Goal: Task Accomplishment & Management: Manage account settings

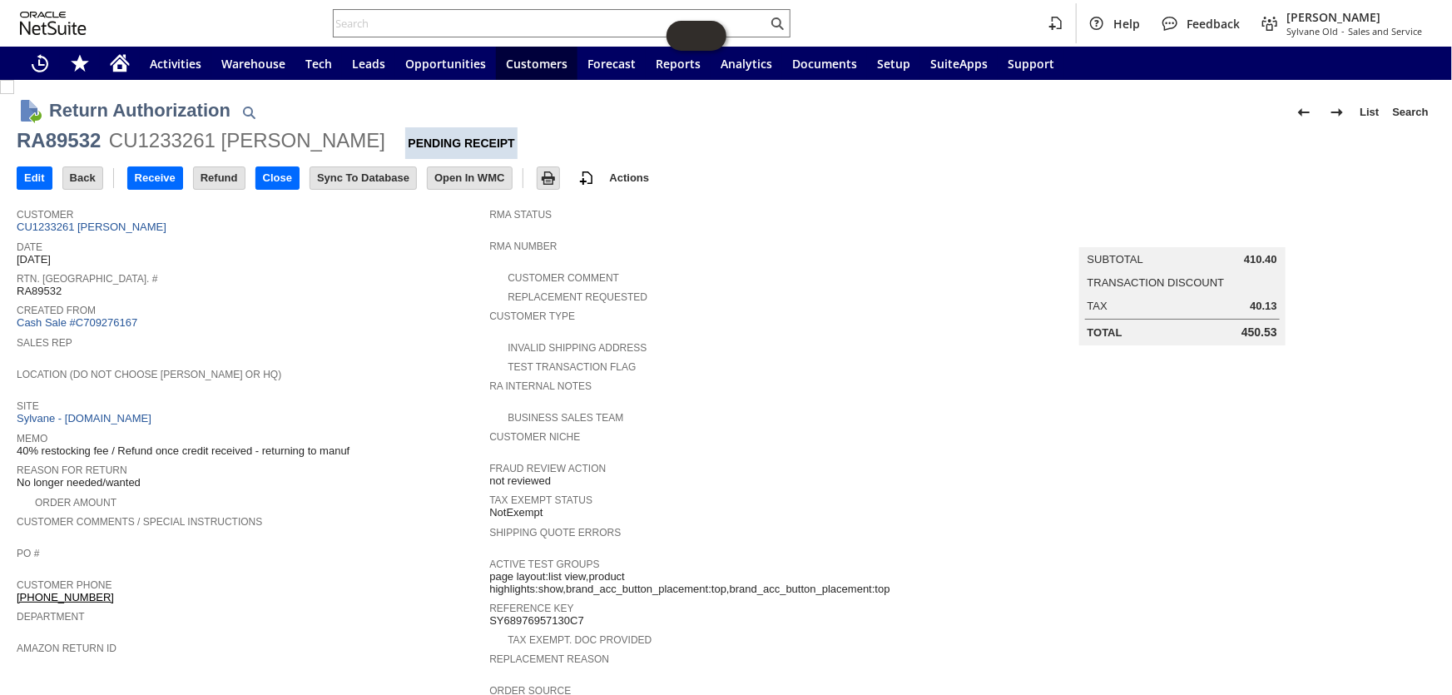
drag, startPoint x: 1235, startPoint y: 255, endPoint x: 1269, endPoint y: 259, distance: 34.4
click at [1269, 259] on td "Subtotal 410.40" at bounding box center [1182, 260] width 203 height 22
click at [1257, 259] on span "410.40" at bounding box center [1260, 259] width 33 height 13
copy span "410.40"
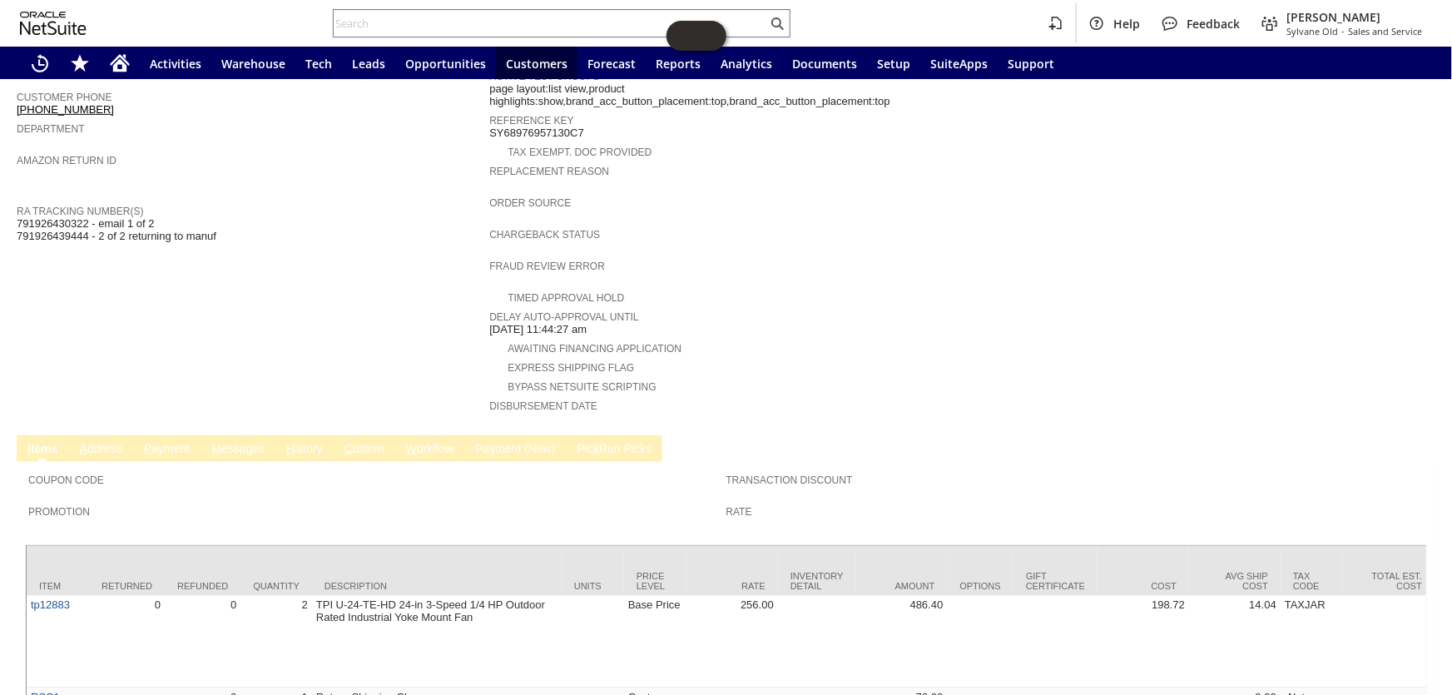
scroll to position [543, 0]
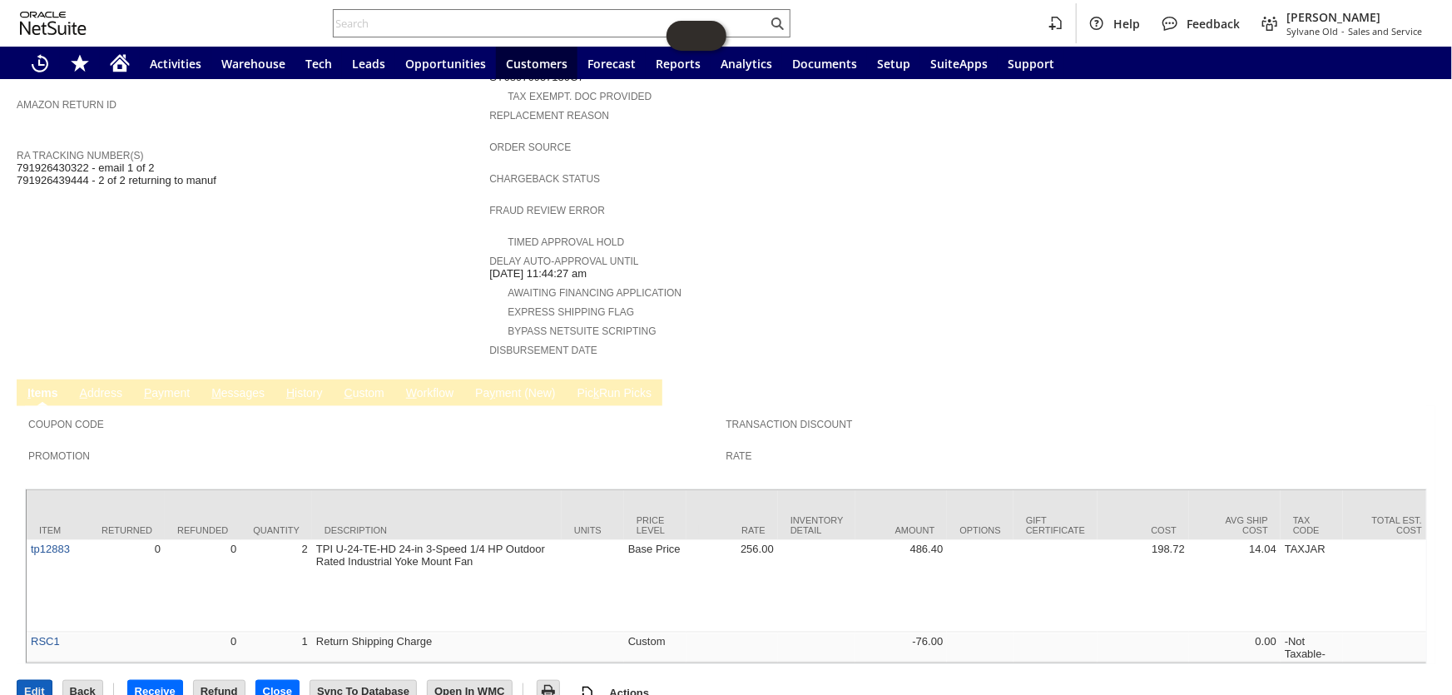
click at [26, 681] on input "Edit" at bounding box center [34, 692] width 34 height 22
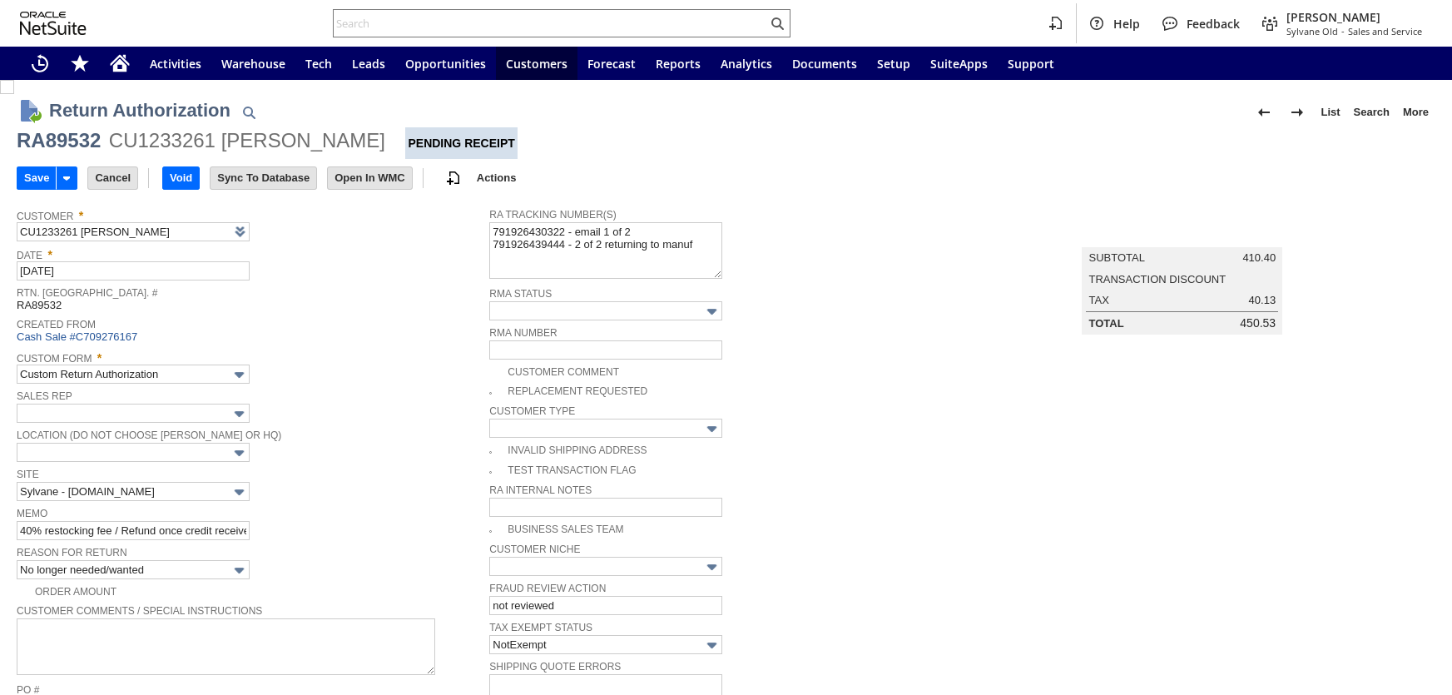
type input "Add"
type input "Copy Previous"
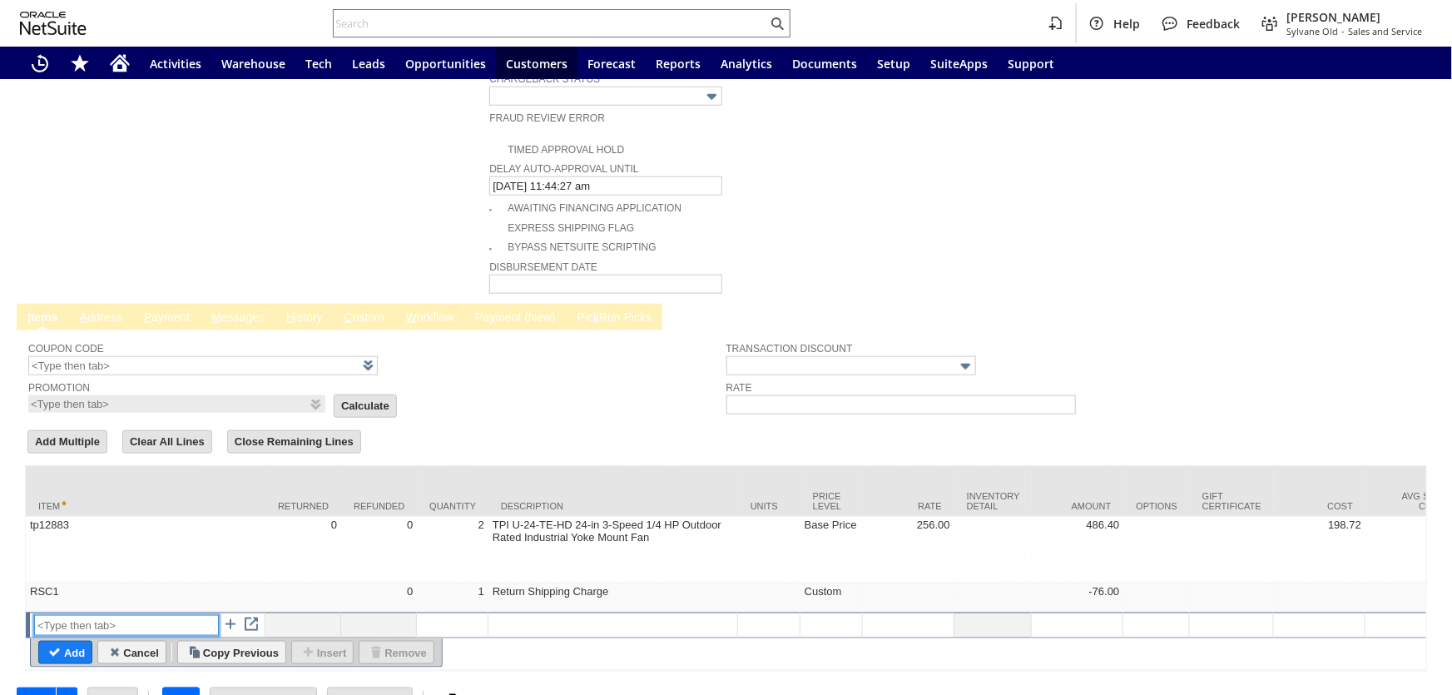
click at [93, 615] on input "text" at bounding box center [126, 625] width 185 height 21
click at [99, 615] on input "reso" at bounding box center [126, 625] width 185 height 21
click at [98, 615] on input "reso" at bounding box center [126, 625] width 185 height 21
click at [83, 615] on input "reso" at bounding box center [126, 625] width 185 height 21
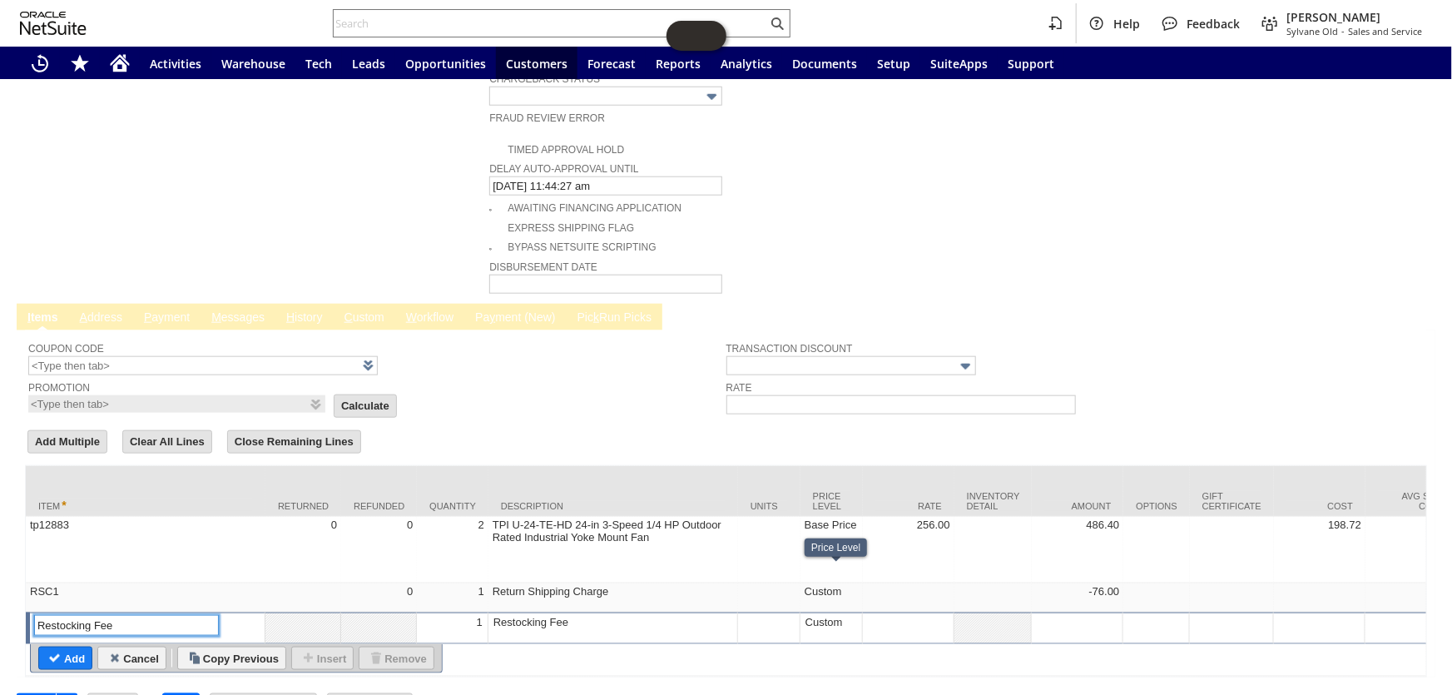
type input "Restocking Fee"
click at [929, 615] on div at bounding box center [908, 622] width 82 height 14
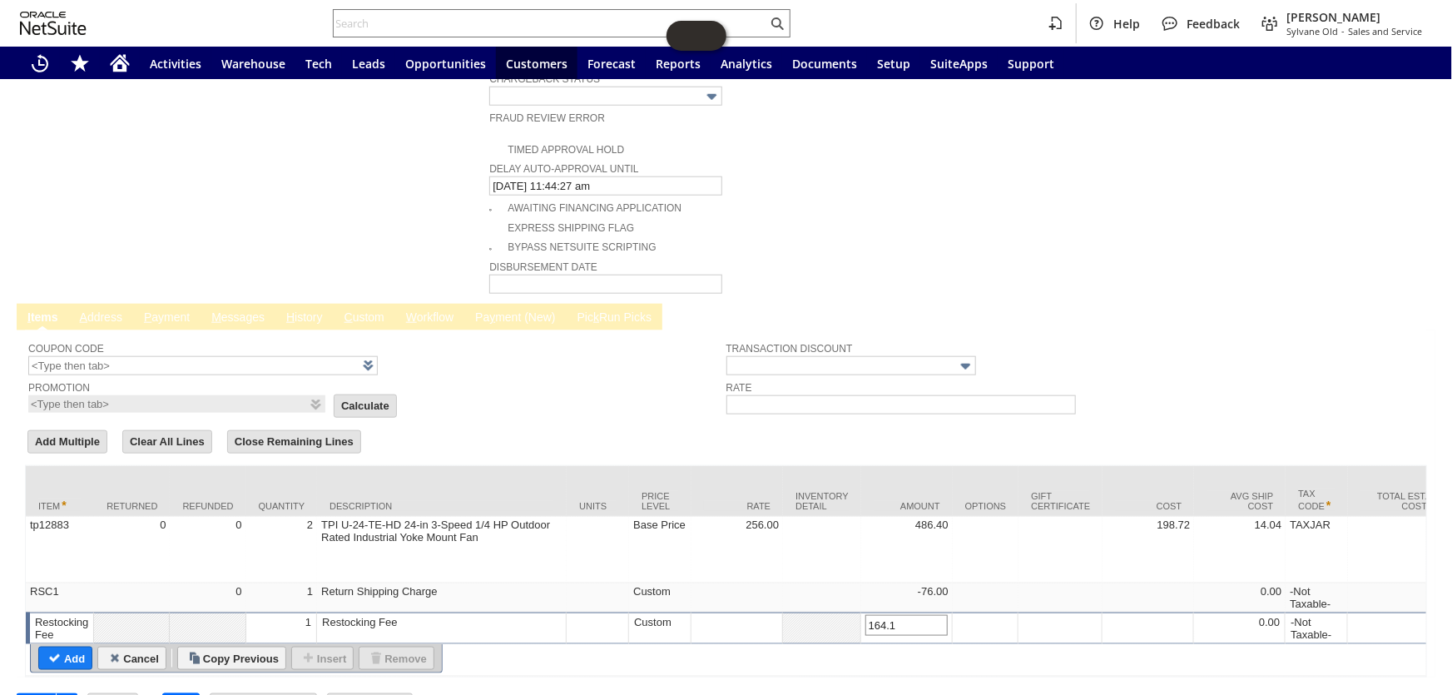
type input "164.16"
click at [920, 615] on input "164.16" at bounding box center [906, 625] width 82 height 21
drag, startPoint x: 920, startPoint y: 574, endPoint x: 903, endPoint y: 574, distance: 16.6
click at [903, 615] on input "164.16" at bounding box center [906, 625] width 82 height 21
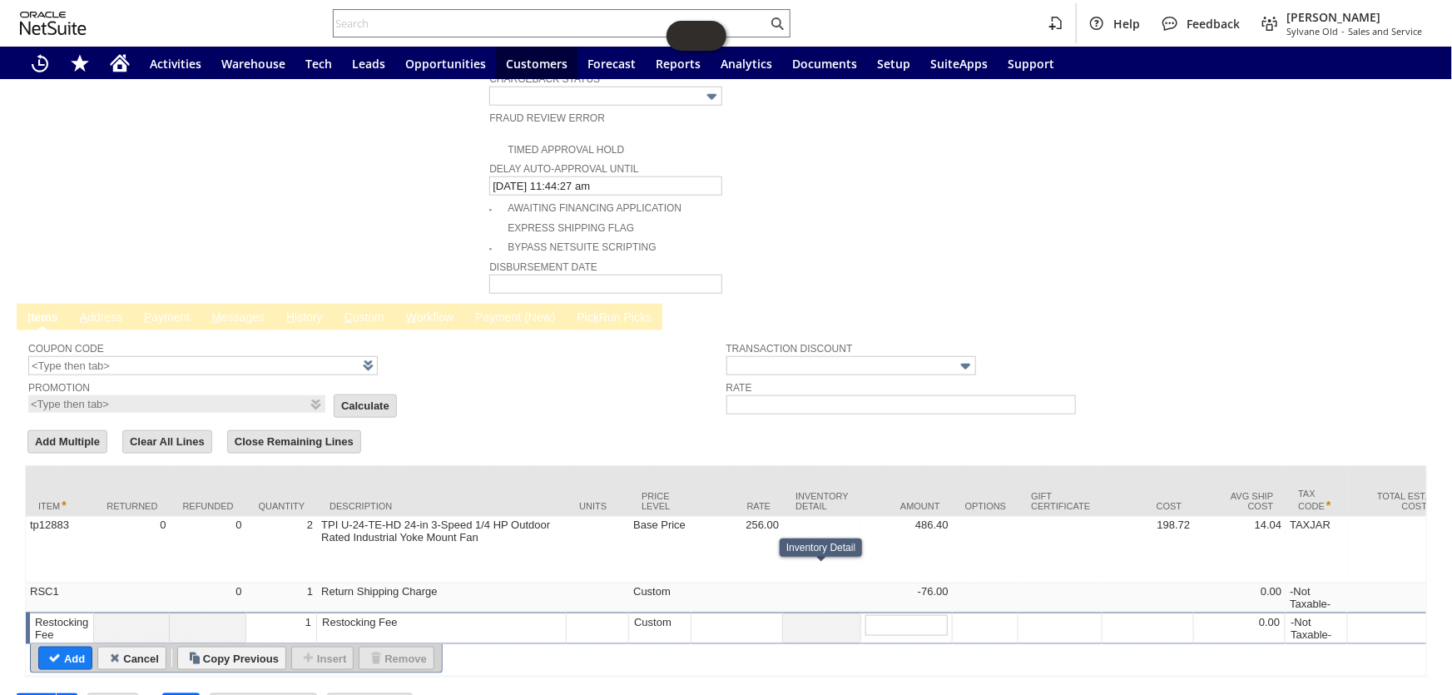
click at [759, 615] on div at bounding box center [737, 622] width 82 height 14
click at [702, 615] on input "164.16" at bounding box center [737, 625] width 82 height 21
click at [699, 615] on input "164.16" at bounding box center [737, 625] width 82 height 21
type input "-164.16"
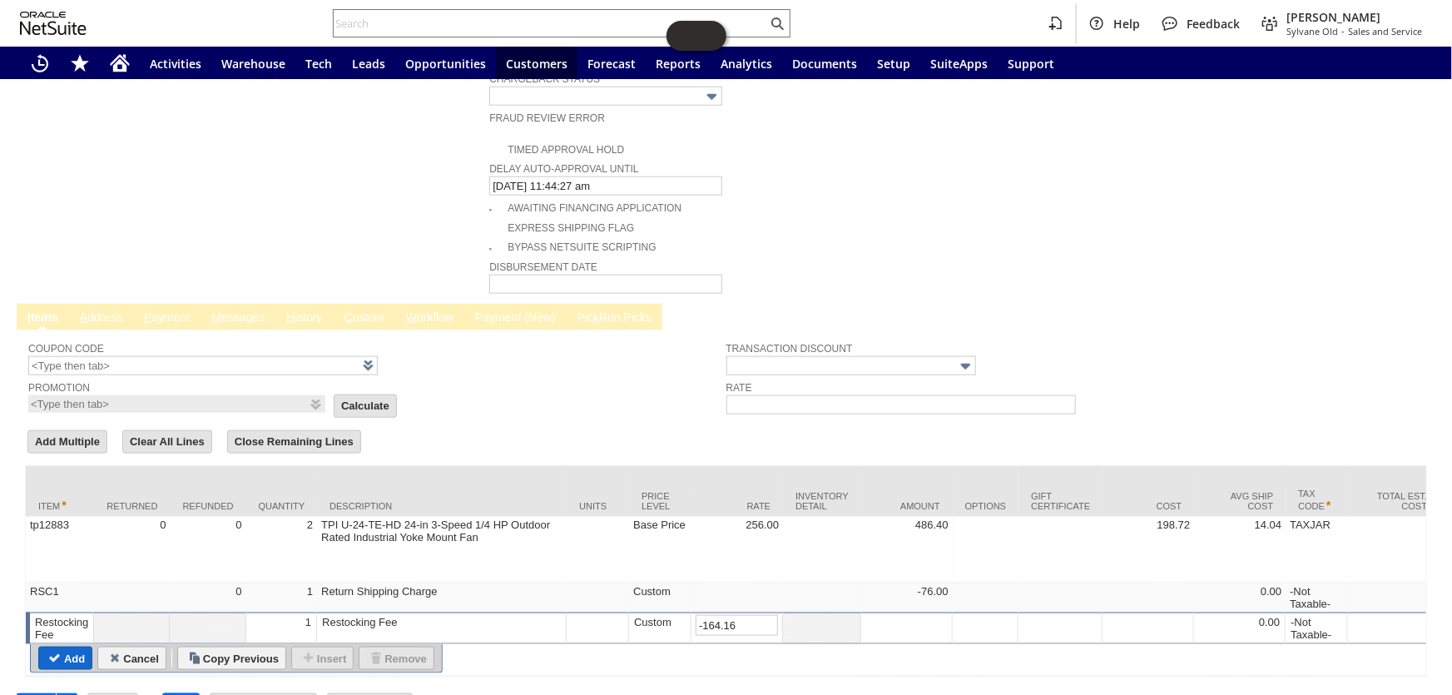
click at [72, 647] on input "Add" at bounding box center [65, 658] width 52 height 22
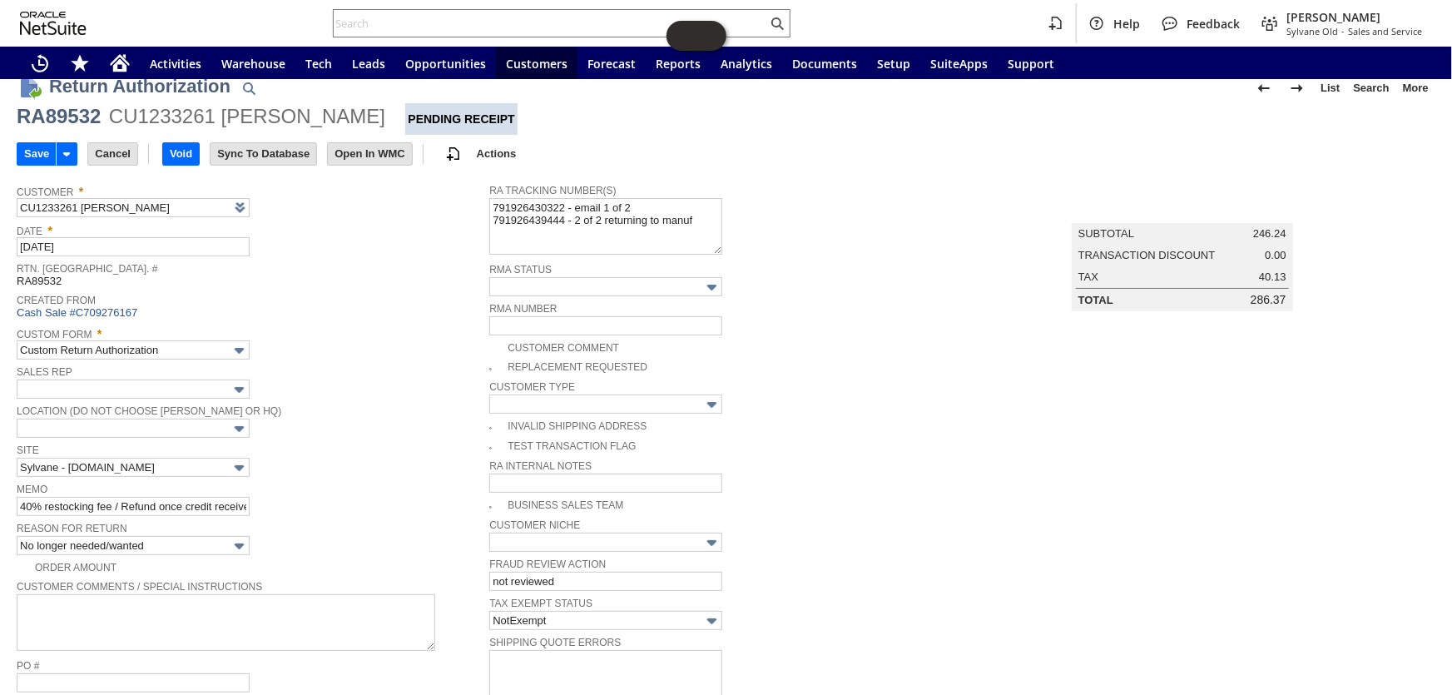
scroll to position [0, 0]
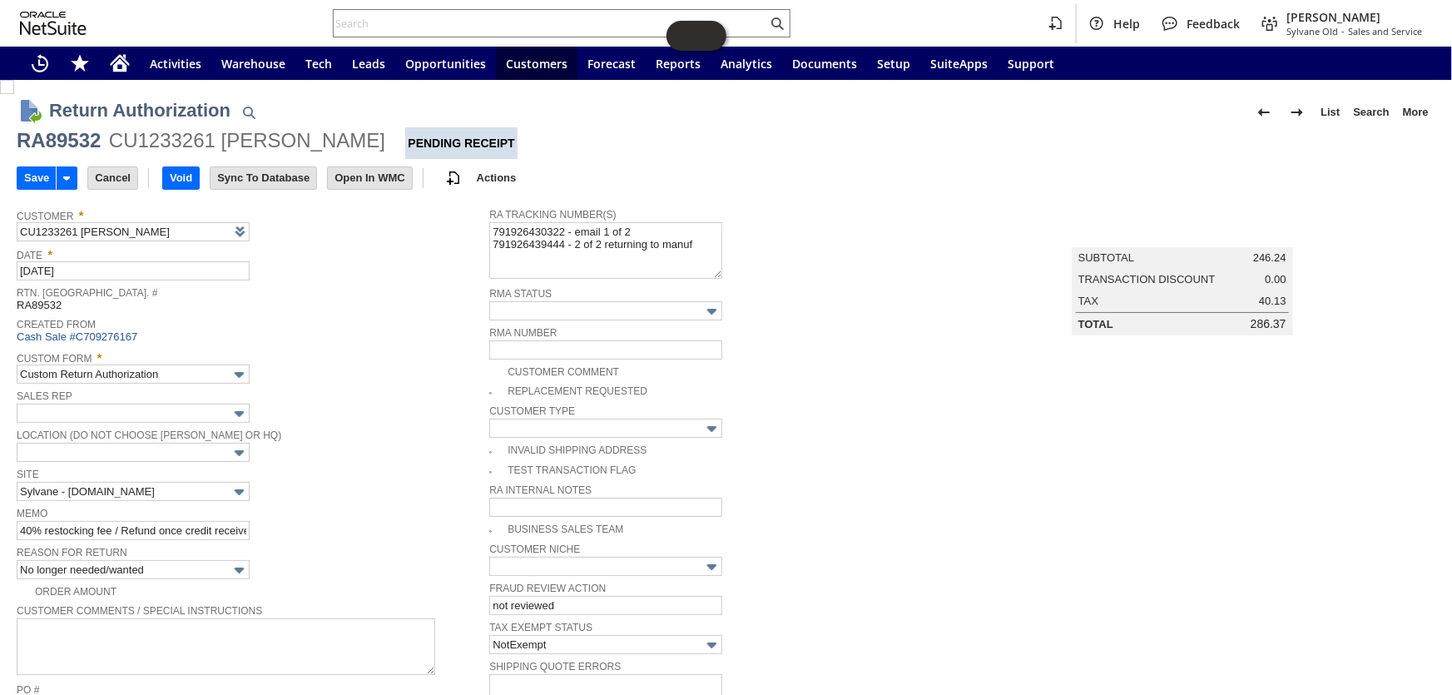
drag, startPoint x: 31, startPoint y: 176, endPoint x: 1178, endPoint y: 374, distance: 1164.5
click at [32, 168] on input "Save" at bounding box center [36, 178] width 38 height 22
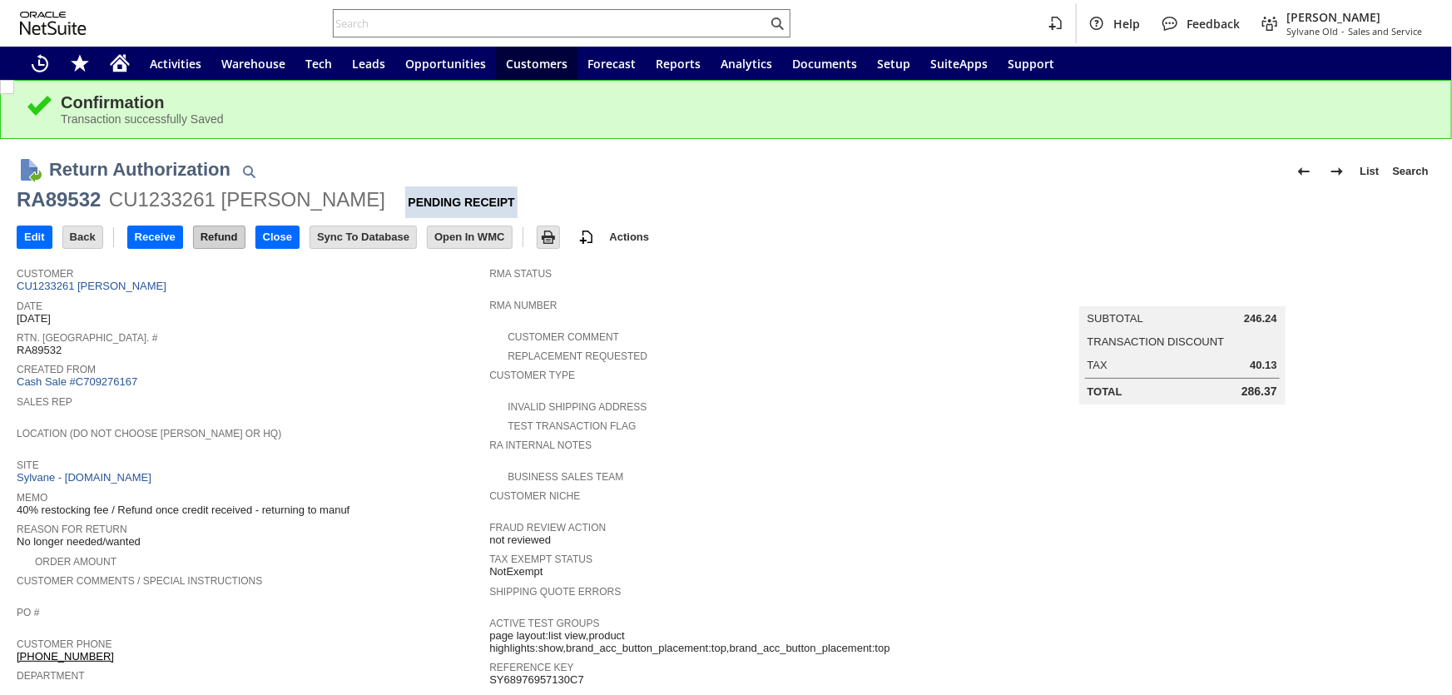
click at [221, 233] on input "Refund" at bounding box center [219, 237] width 51 height 22
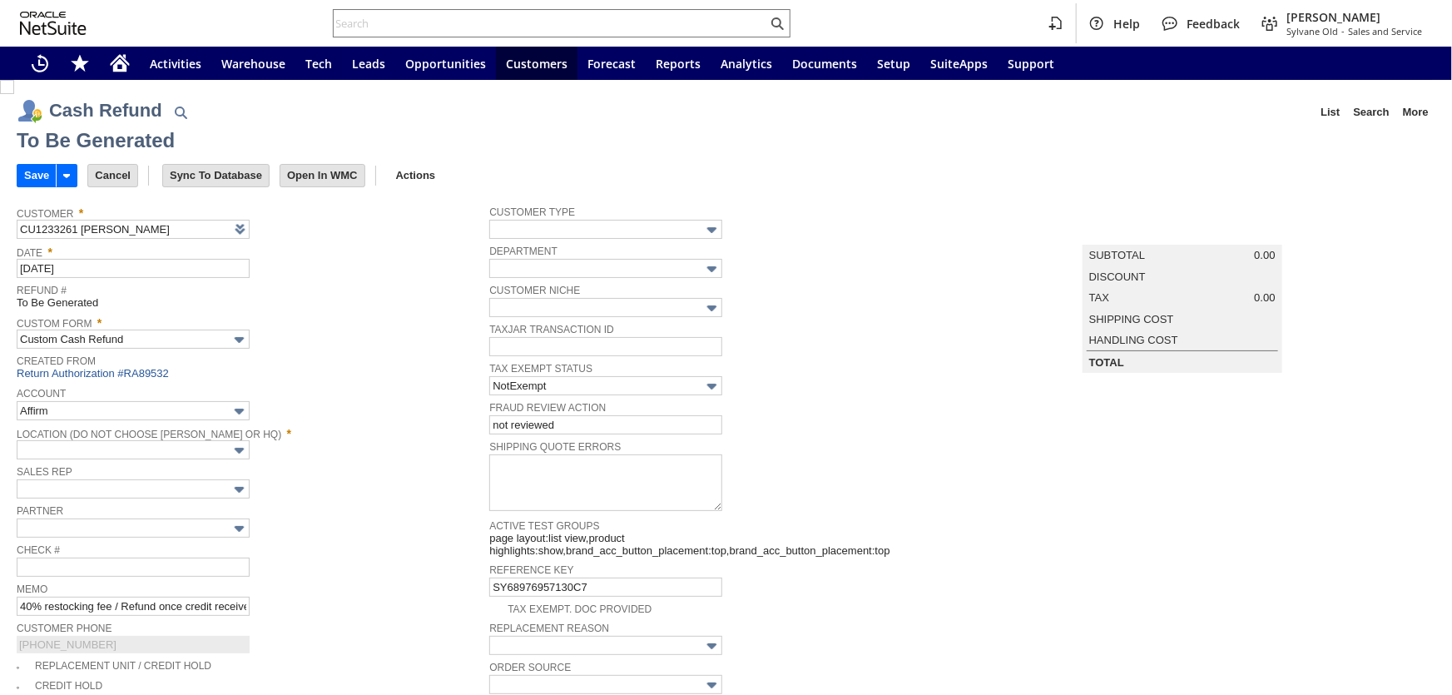
type input "Paypal Account"
type input "Headquarters : Head...s : Pending Testing"
type input "Add"
type input "Copy Previous"
click at [23, 173] on input "Save" at bounding box center [36, 176] width 38 height 22
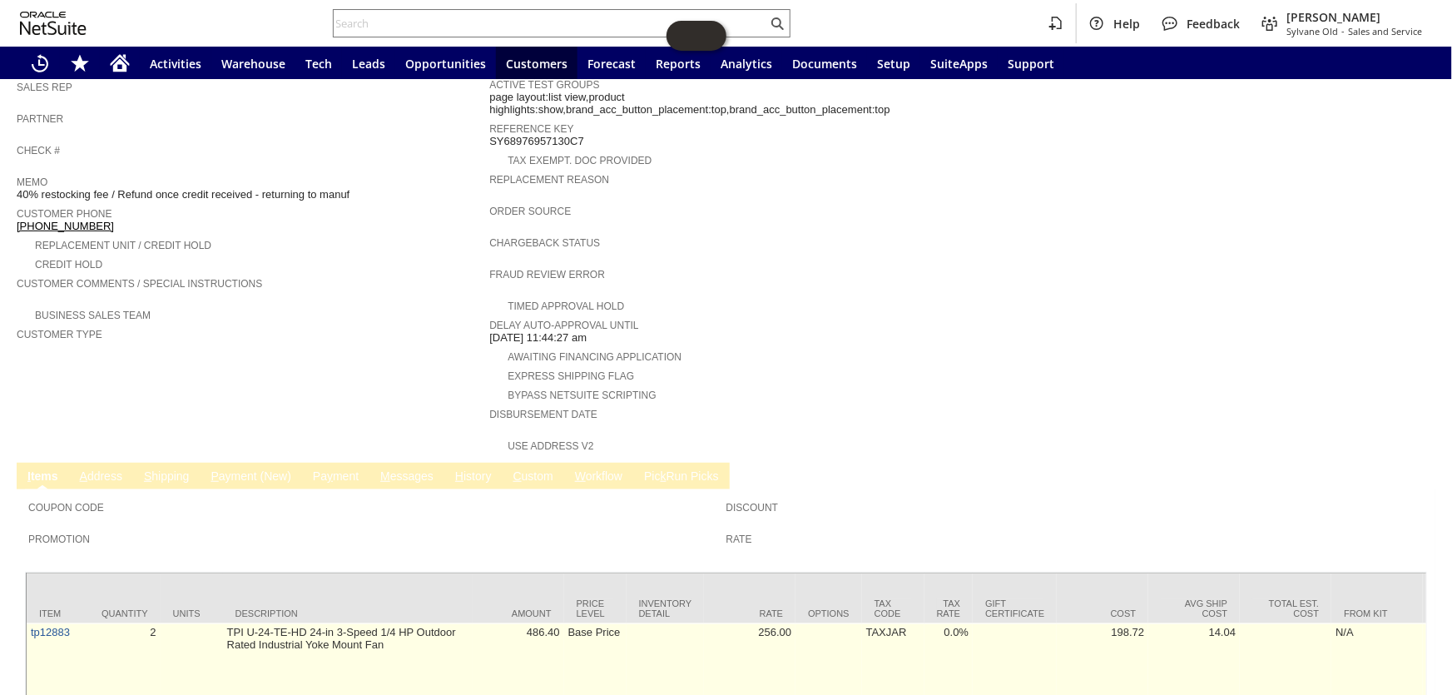
scroll to position [497, 0]
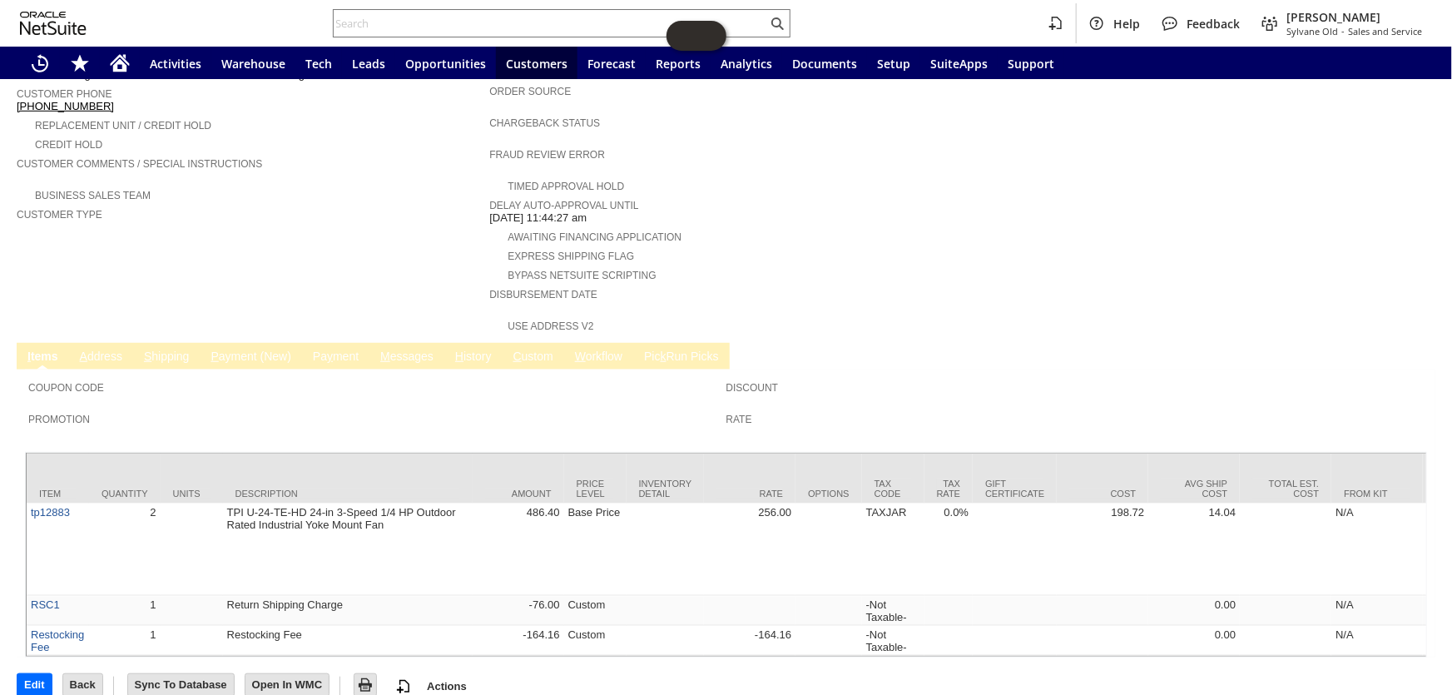
click at [397, 350] on link "M essages" at bounding box center [407, 358] width 62 height 16
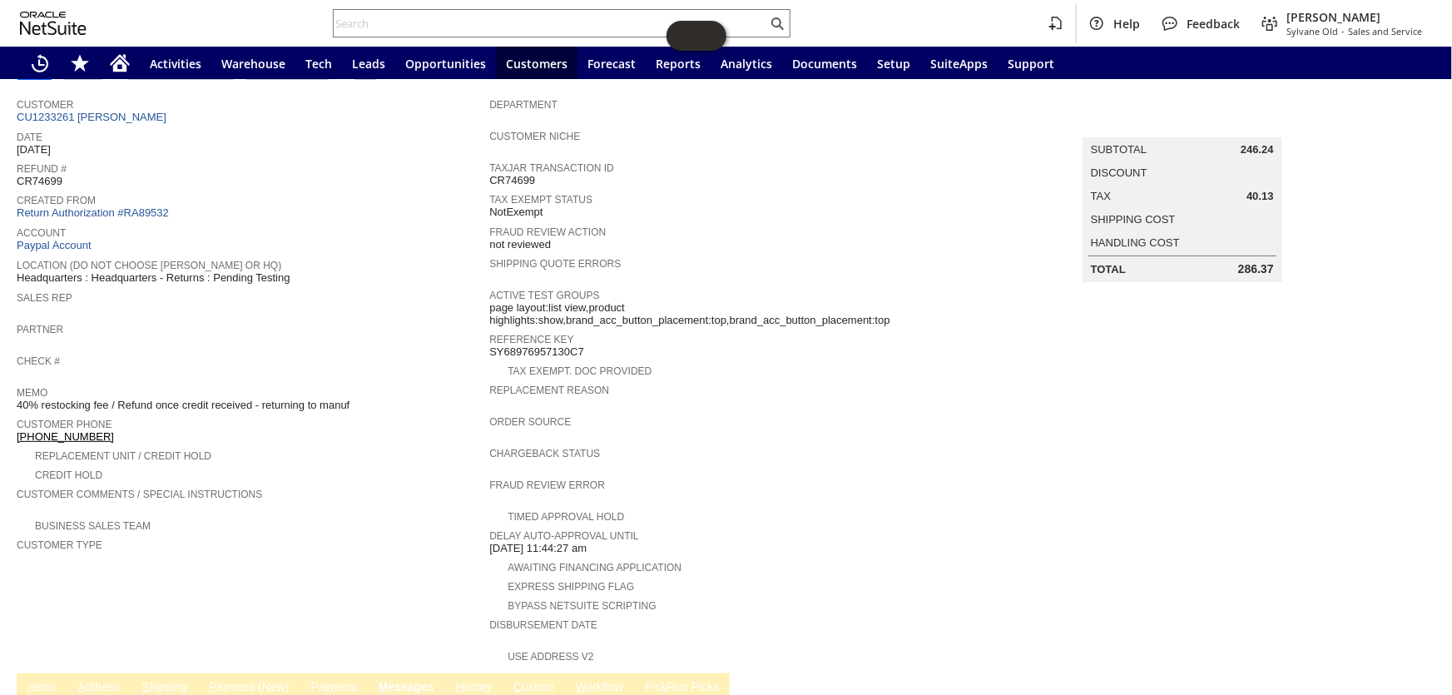
scroll to position [0, 0]
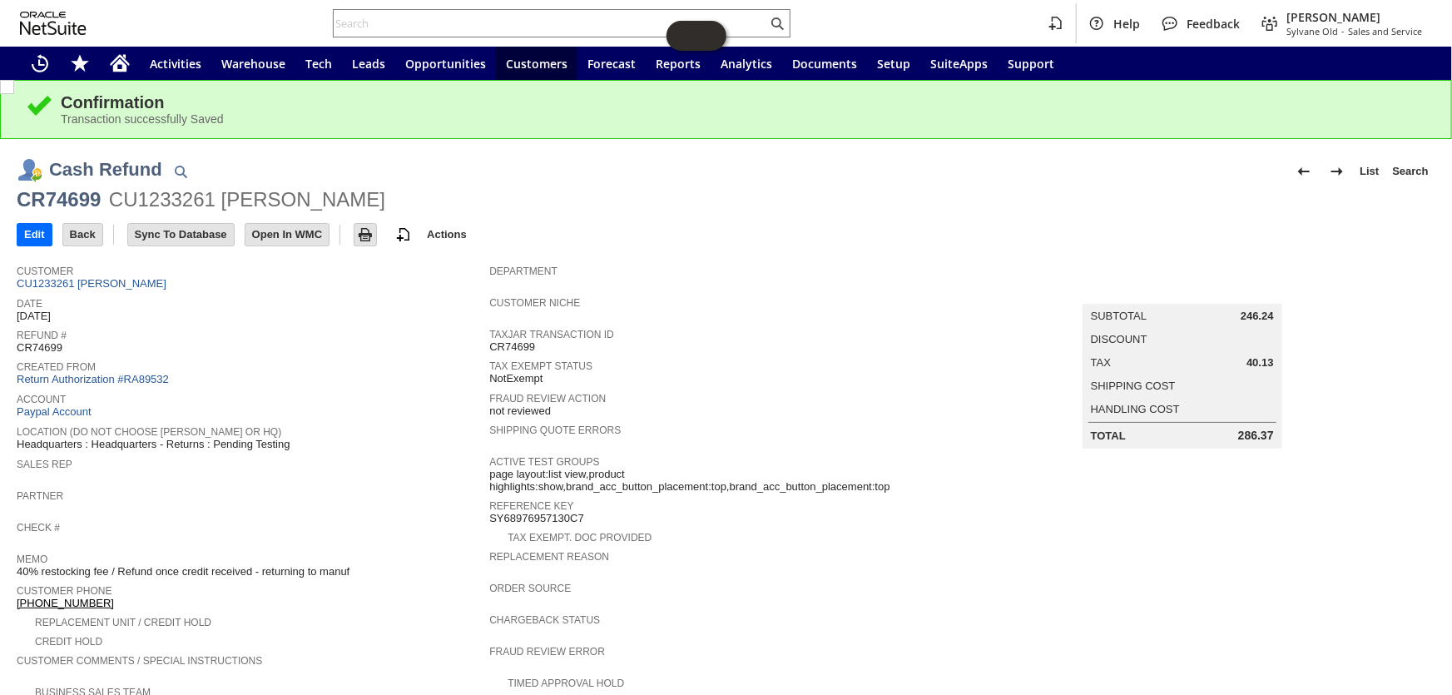
drag, startPoint x: 1217, startPoint y: 429, endPoint x: 1265, endPoint y: 429, distance: 48.3
click at [1265, 429] on div "Total 286.37" at bounding box center [1182, 435] width 183 height 13
copy div "286.37"
click at [399, 17] on input "text" at bounding box center [551, 23] width 434 height 20
click at [397, 20] on input "text" at bounding box center [551, 23] width 434 height 20
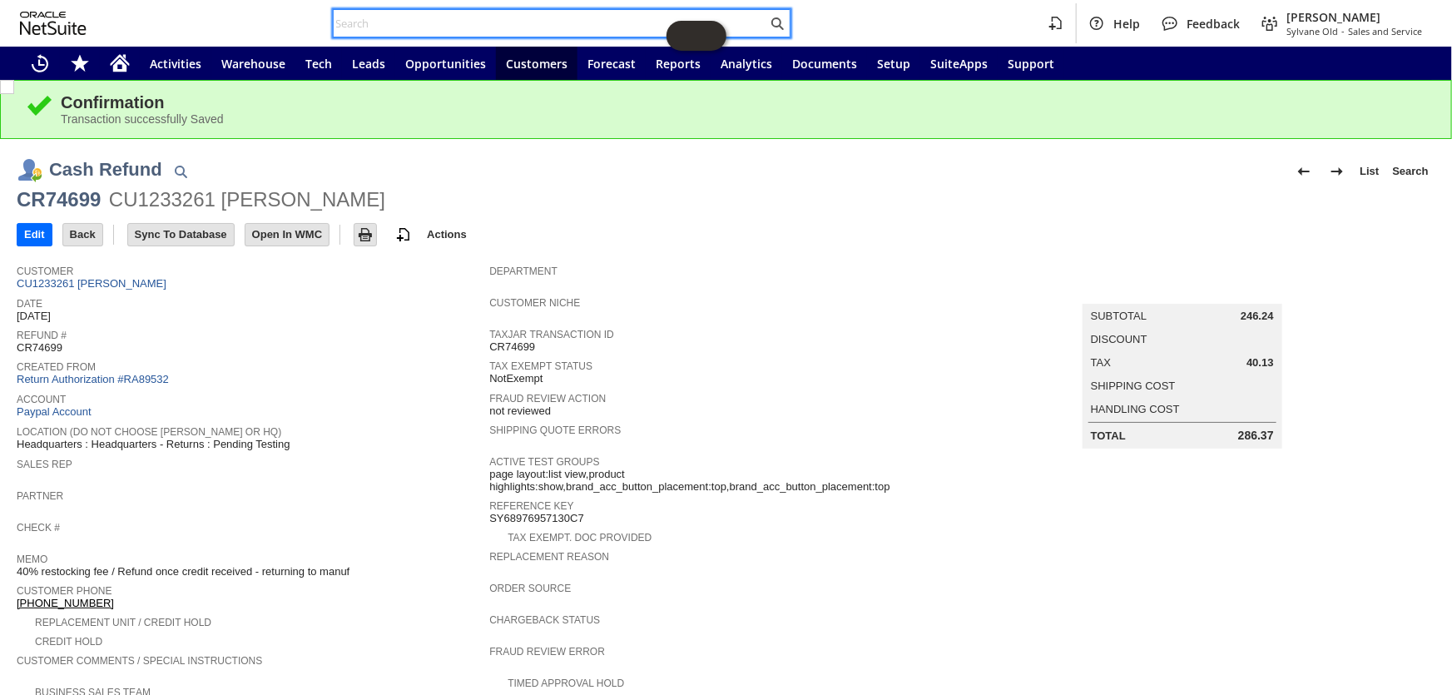
click at [397, 20] on input "text" at bounding box center [551, 23] width 434 height 20
paste input "RA89532"
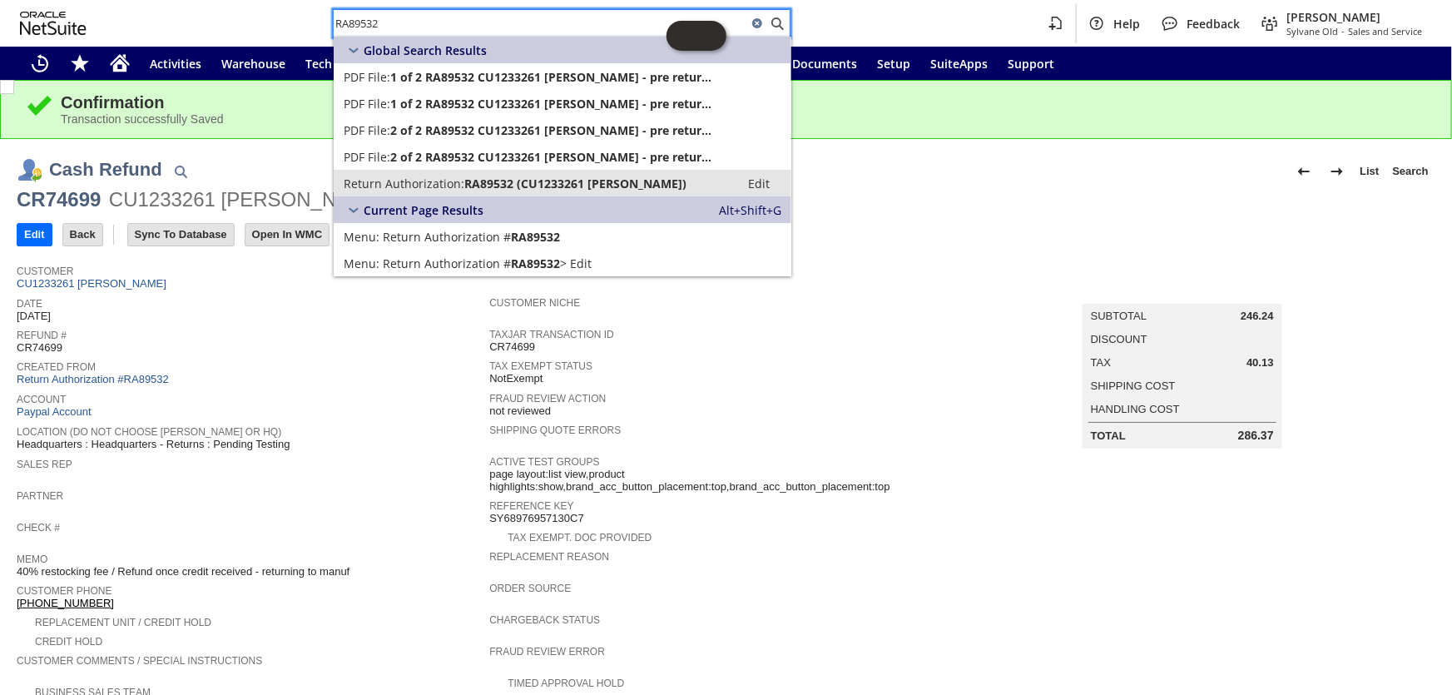
type input "RA89532"
click at [513, 174] on link "Return Authorization: RA89532 (CU1233261 Darrell Mellion) Edit" at bounding box center [563, 183] width 458 height 27
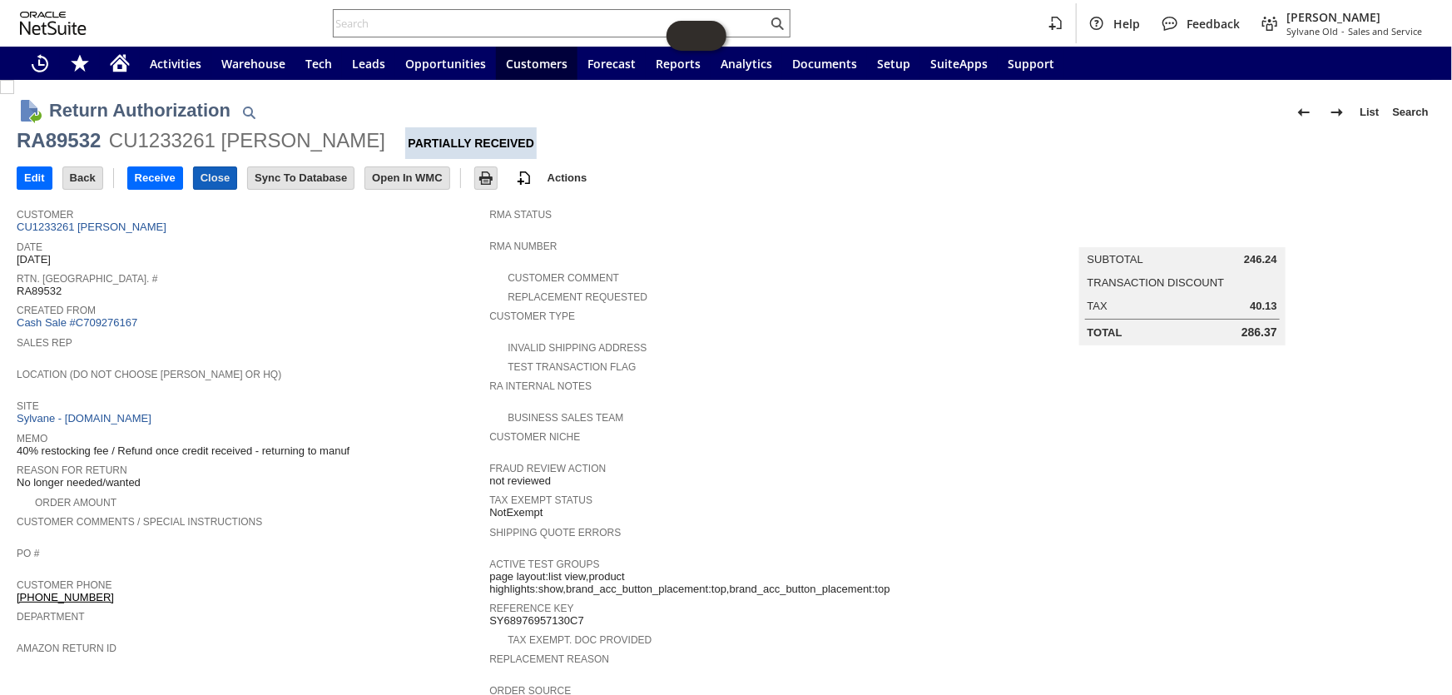
click at [219, 174] on input "Close" at bounding box center [215, 178] width 42 height 22
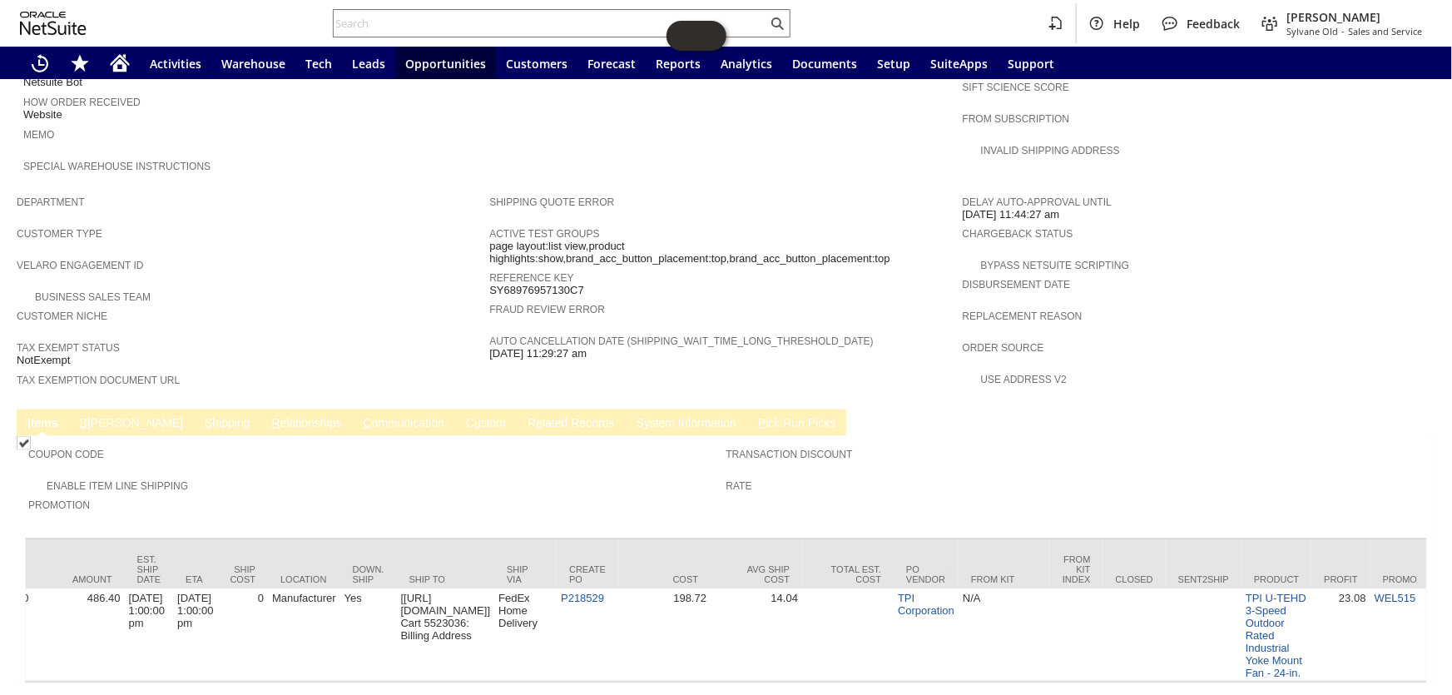
scroll to position [0, 1199]
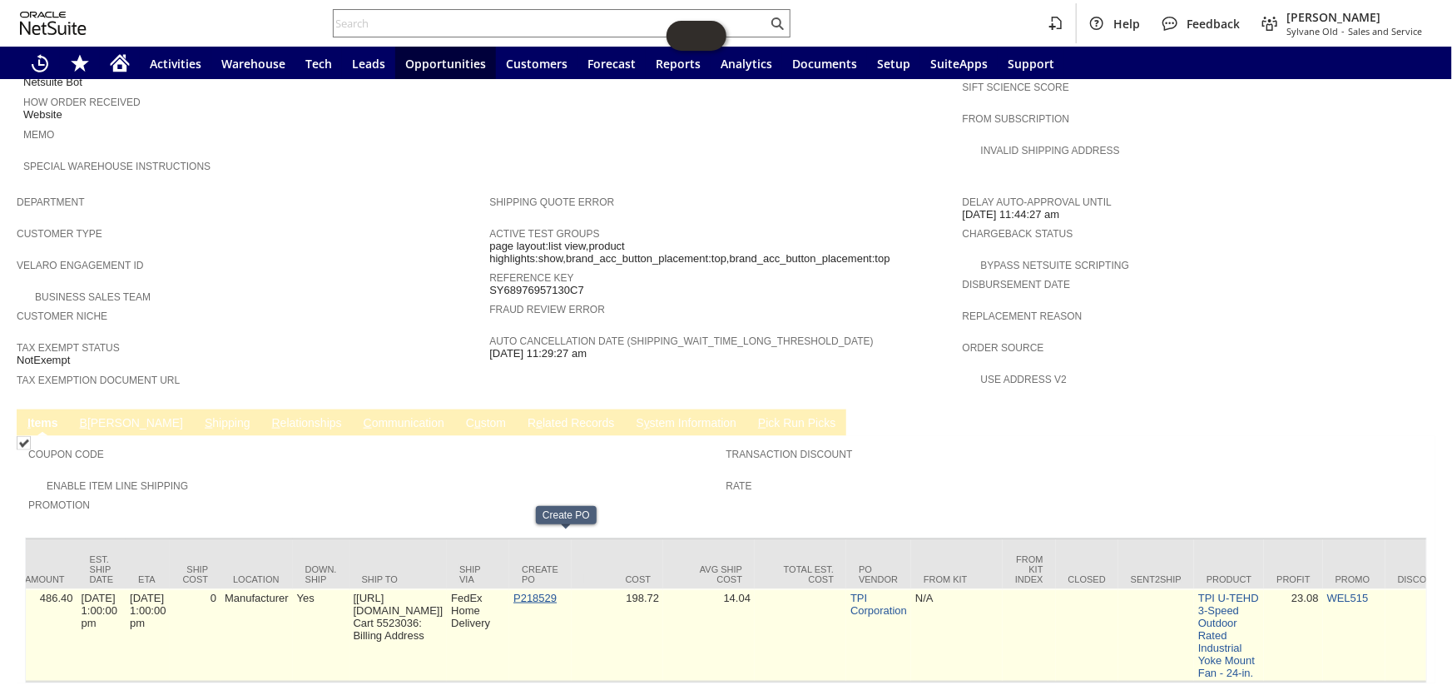
click at [557, 592] on link "P218529" at bounding box center [534, 598] width 43 height 12
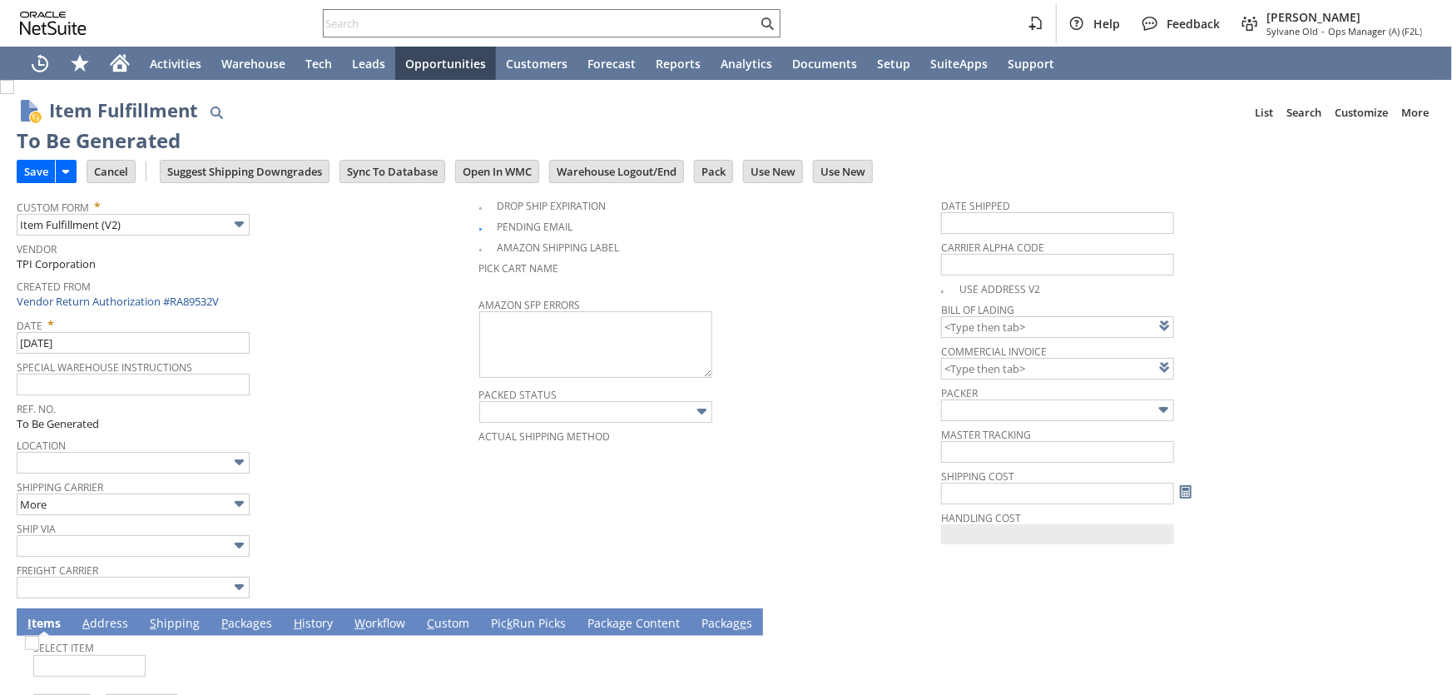
type input "0.00"
click at [32, 167] on input "Save" at bounding box center [35, 172] width 37 height 22
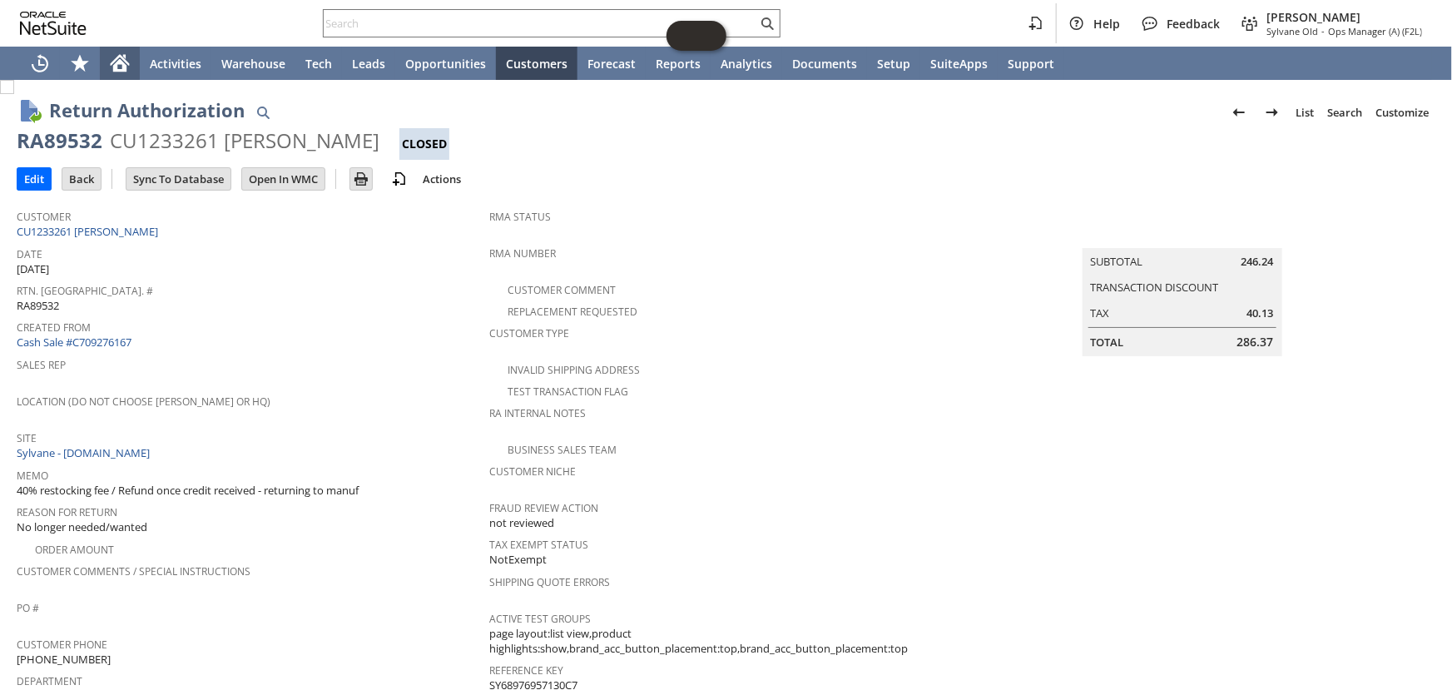
click at [111, 66] on icon "Home" at bounding box center [120, 60] width 19 height 11
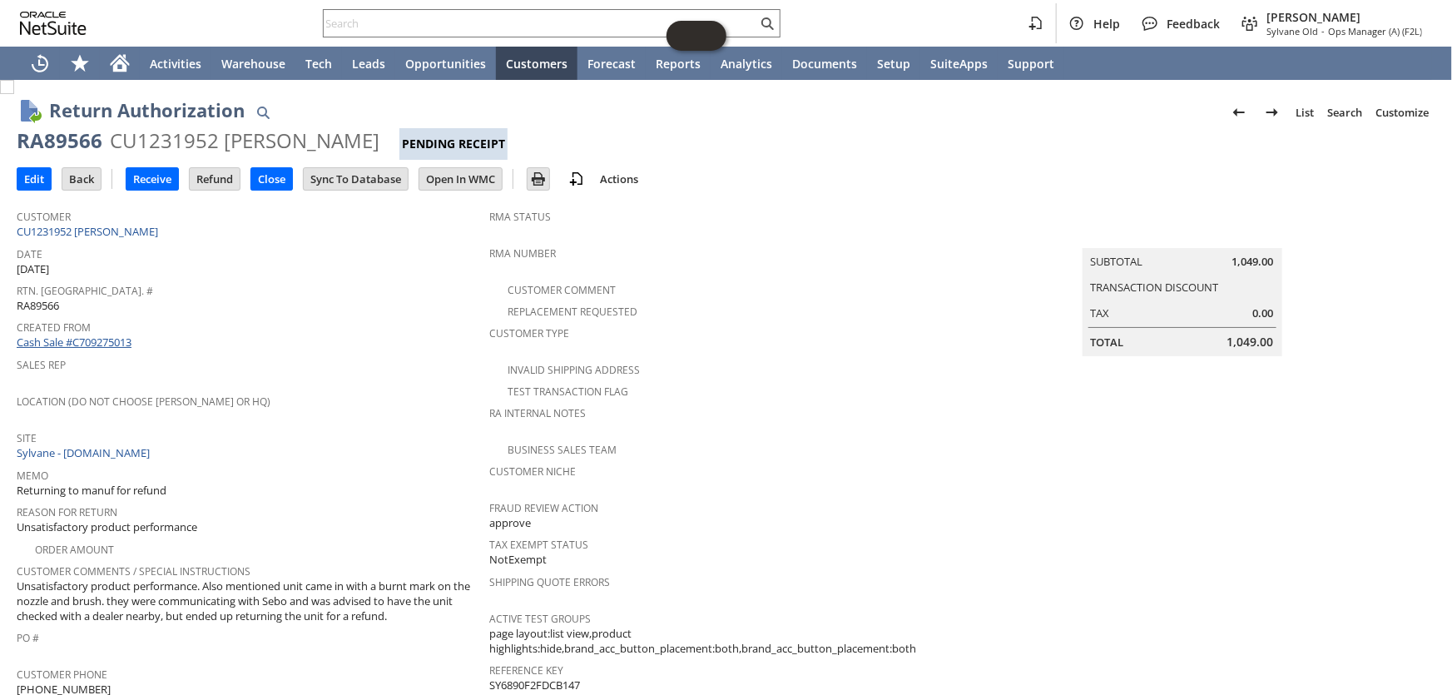
click at [97, 335] on link "Cash Sale #C709275013" at bounding box center [74, 342] width 115 height 15
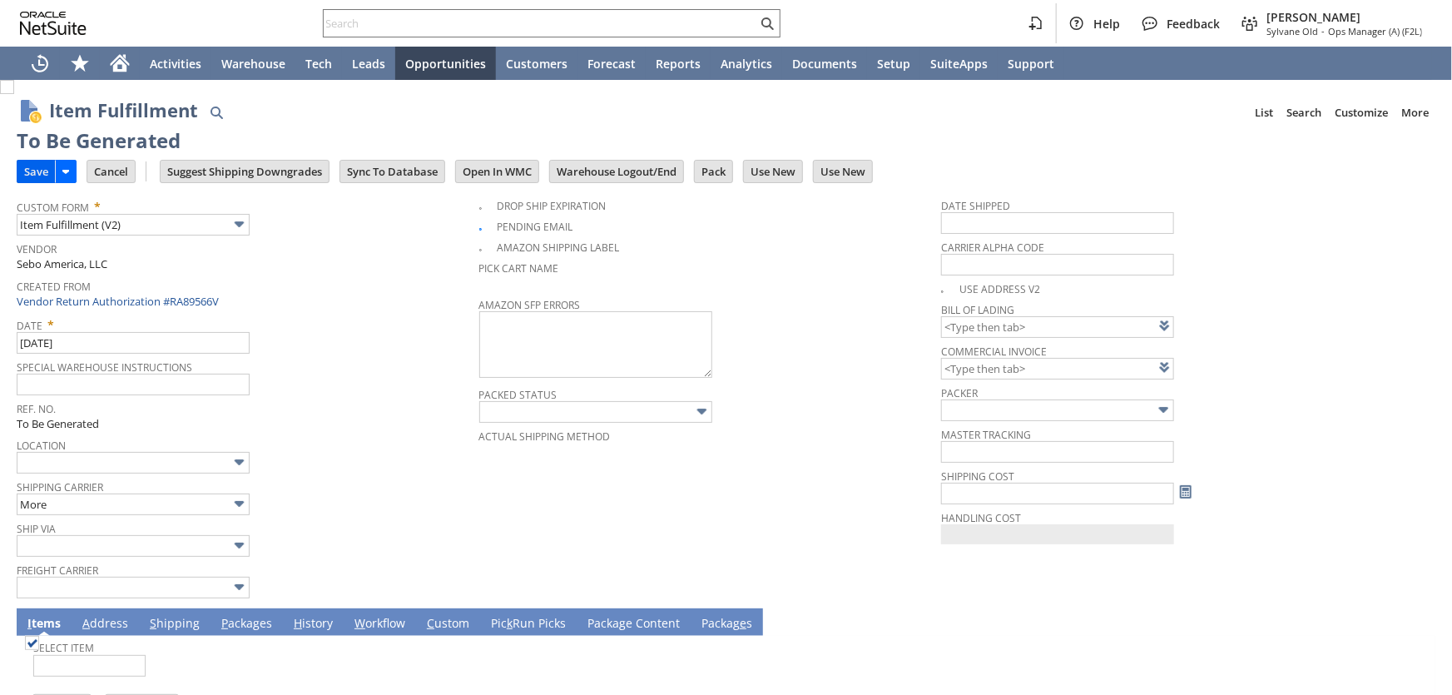
type input "0.00"
click at [39, 166] on input "Save" at bounding box center [35, 172] width 37 height 22
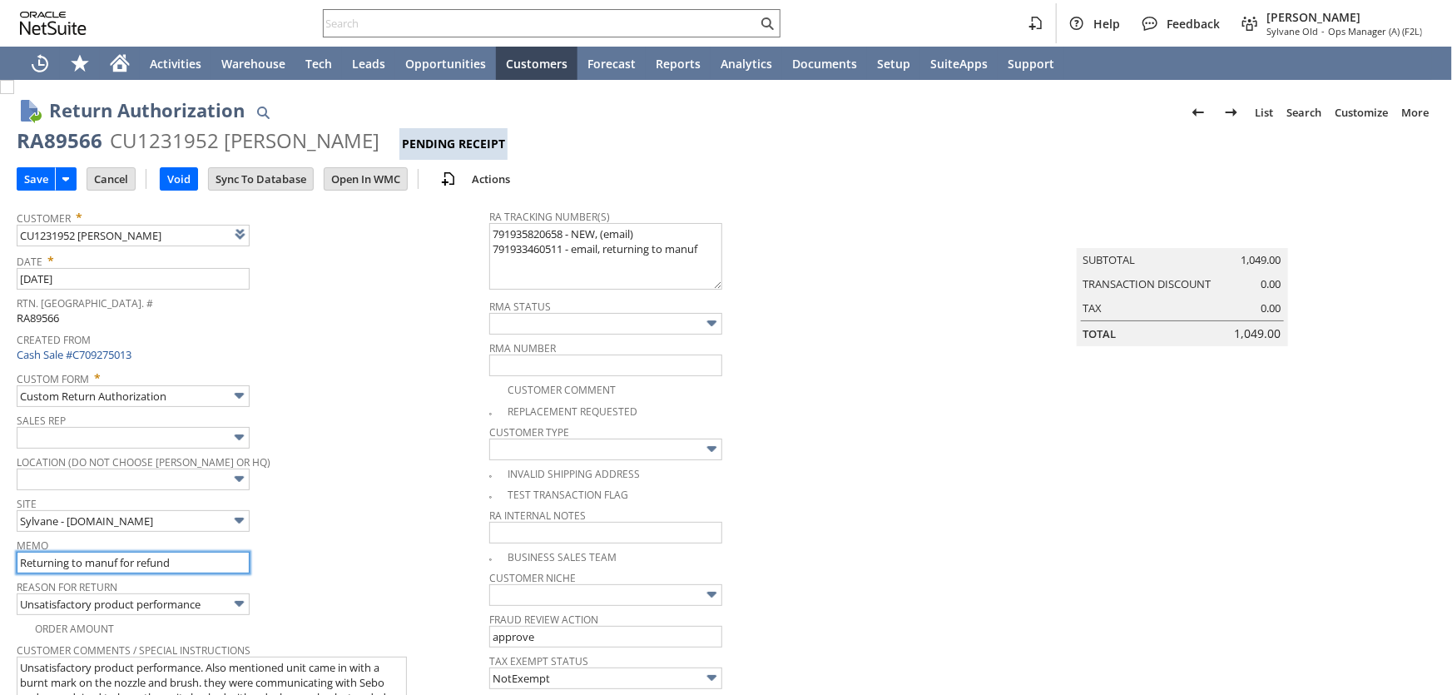
click at [191, 560] on input "Returning to manuf for refund" at bounding box center [133, 563] width 233 height 22
type input "Returning to manuf for refund- got credit"
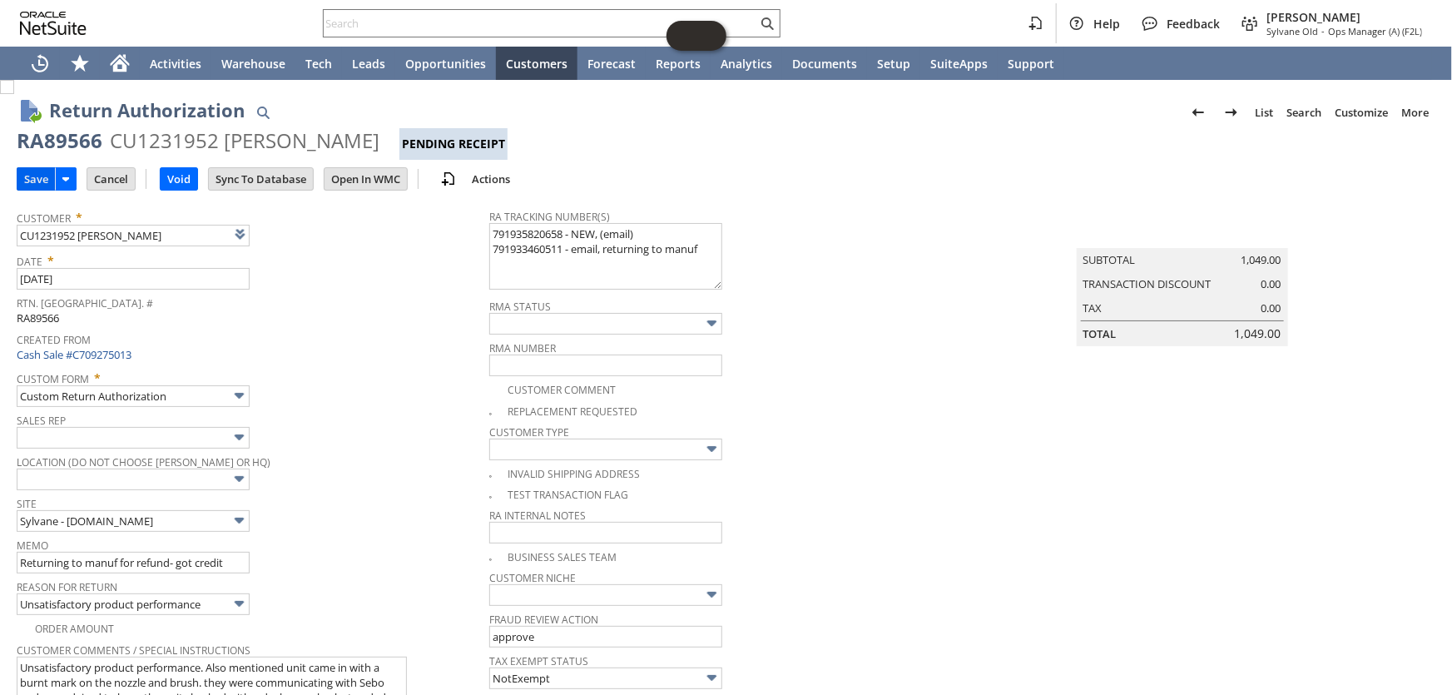
click at [19, 176] on input "Save" at bounding box center [35, 179] width 37 height 22
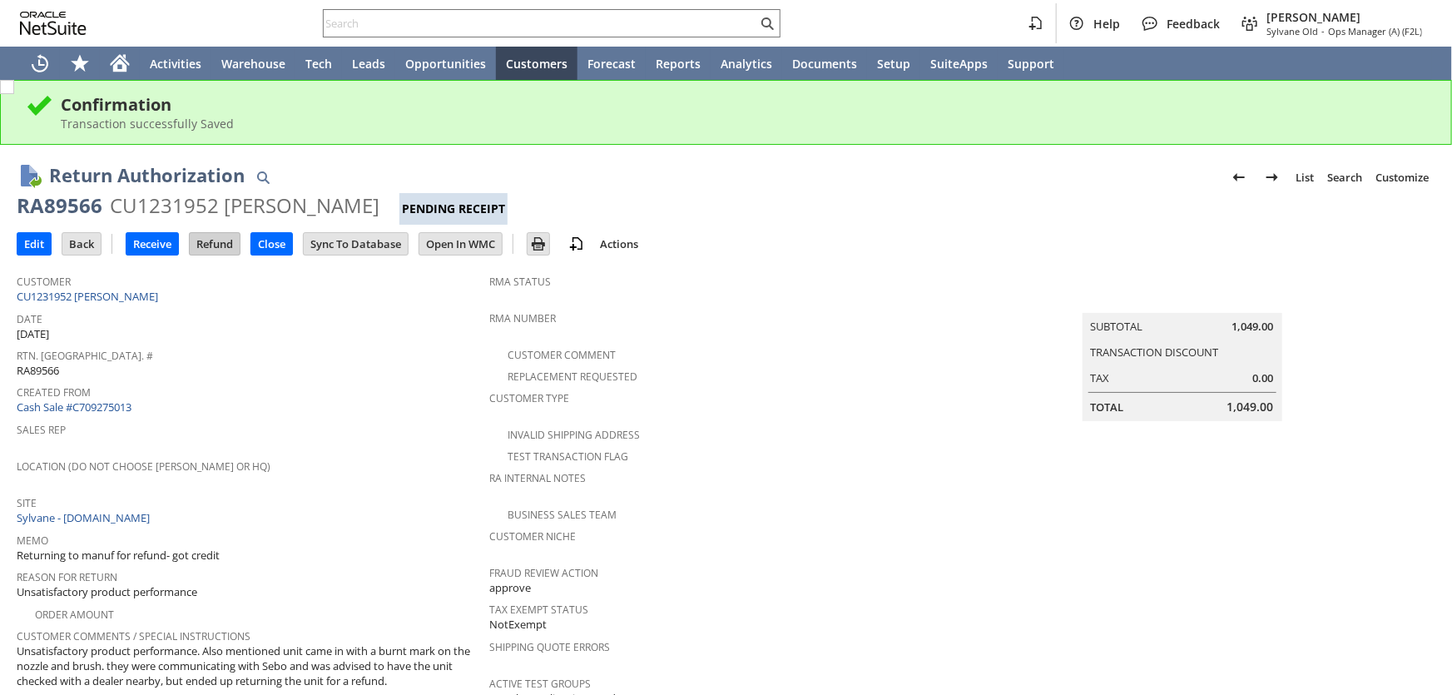
click at [216, 249] on input "Refund" at bounding box center [215, 244] width 50 height 22
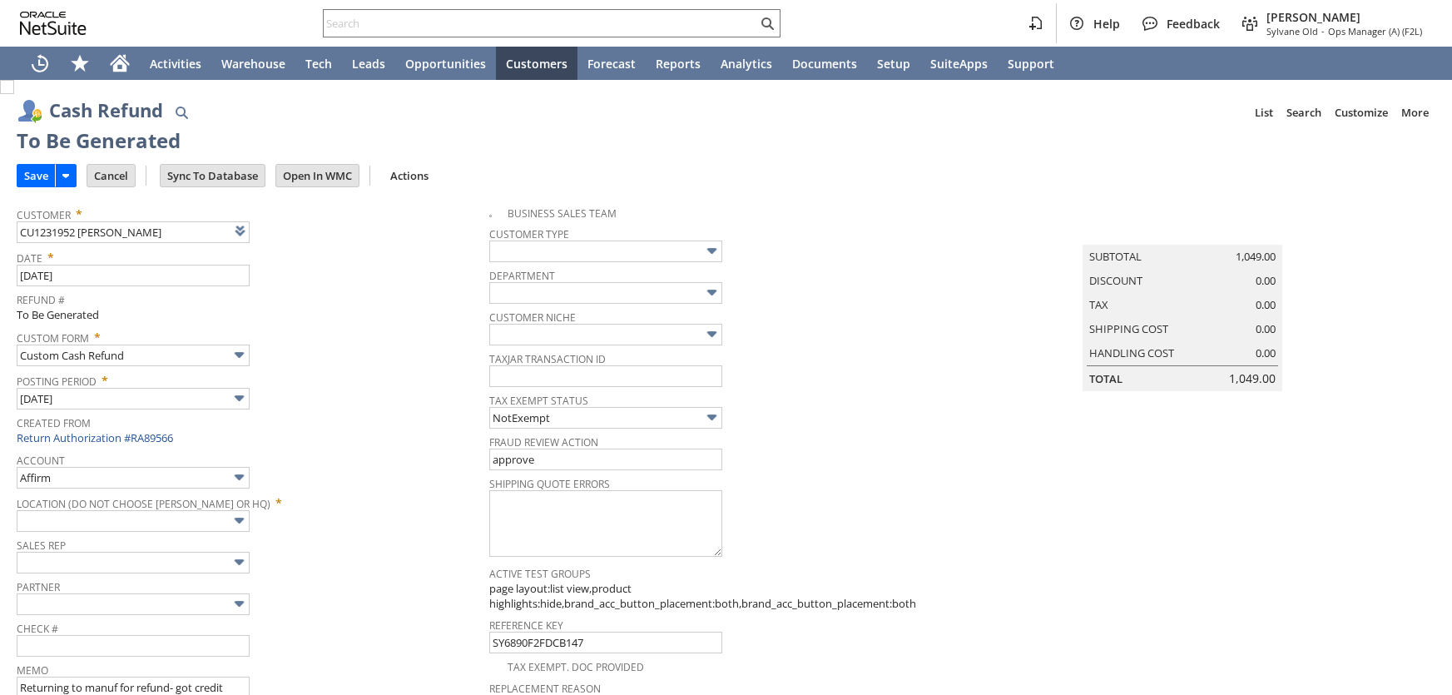
type input "Regions - Merchant 0414"
type input "Headquarters : Head... : Pending Testing"
click at [30, 171] on input "Save" at bounding box center [35, 176] width 37 height 22
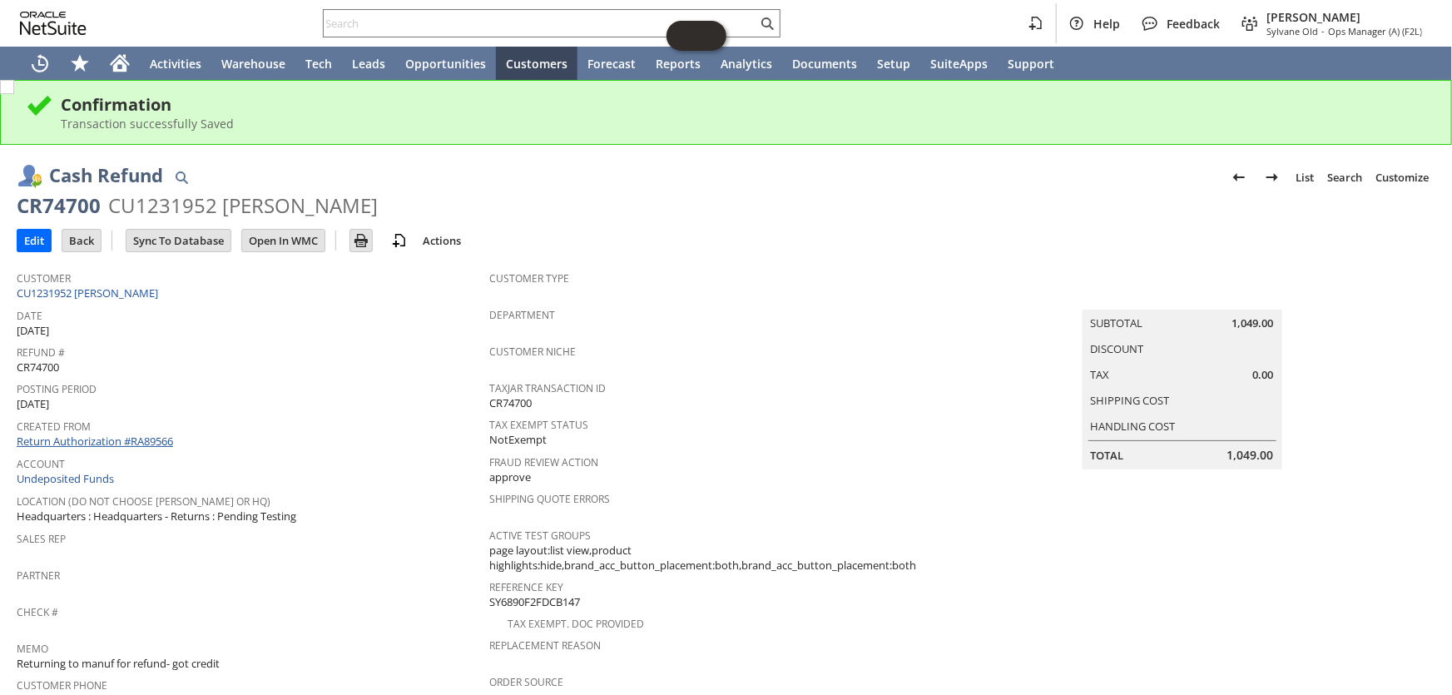
click at [132, 434] on link "Return Authorization #RA89566" at bounding box center [95, 441] width 156 height 15
